Goal: Task Accomplishment & Management: Use online tool/utility

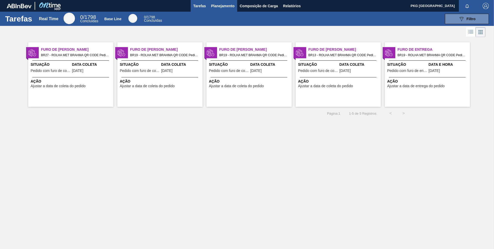
click at [230, 3] on span "Planejamento" at bounding box center [223, 6] width 24 height 6
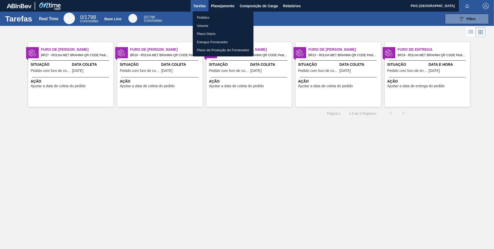
click at [210, 34] on li "Plano Diário" at bounding box center [223, 34] width 61 height 8
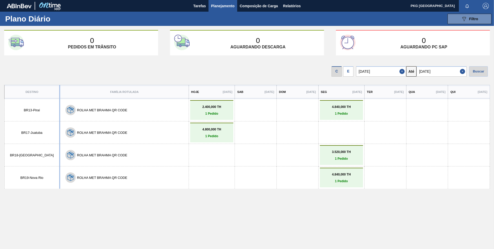
click at [368, 70] on input "[DATE]" at bounding box center [381, 71] width 50 height 10
click at [414, 82] on button "Next Month" at bounding box center [414, 84] width 4 height 4
click at [391, 99] on div "1" at bounding box center [387, 100] width 7 height 7
type input "[DATE]"
click at [479, 72] on div "Buscar" at bounding box center [479, 71] width 19 height 10
